Goal: Task Accomplishment & Management: Use online tool/utility

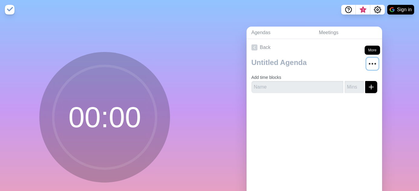
click at [368, 63] on icon "More" at bounding box center [373, 64] width 10 height 10
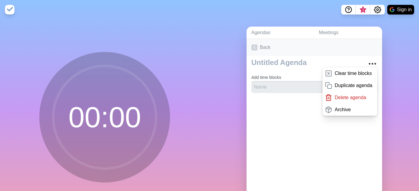
click at [323, 54] on link "Back" at bounding box center [315, 47] width 136 height 17
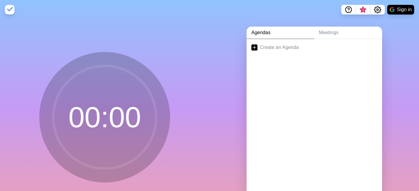
click at [303, 63] on div at bounding box center [315, 68] width 136 height 24
click at [283, 46] on link "Create an Agenda" at bounding box center [315, 47] width 136 height 17
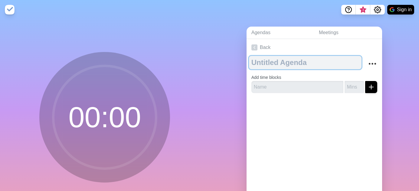
click at [254, 60] on textarea at bounding box center [305, 62] width 113 height 13
